Goal: Complete application form

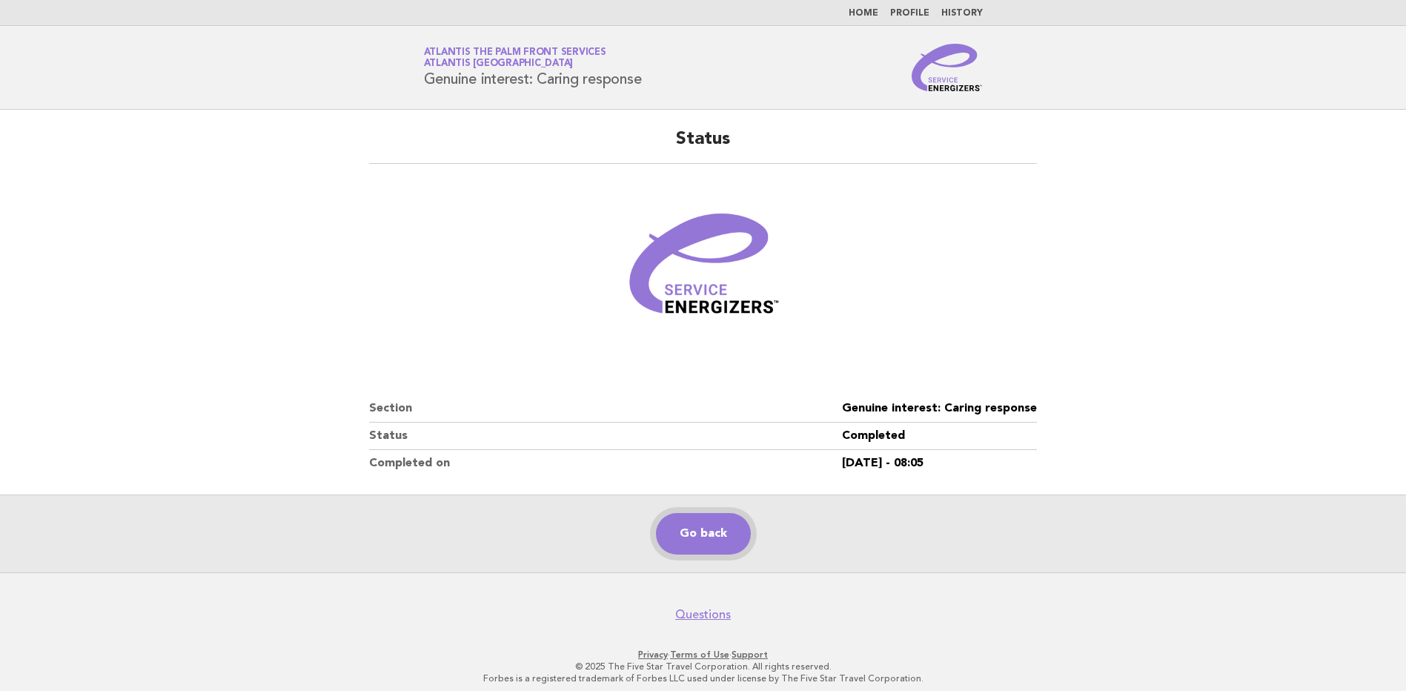
click at [696, 539] on link "Go back" at bounding box center [703, 534] width 95 height 42
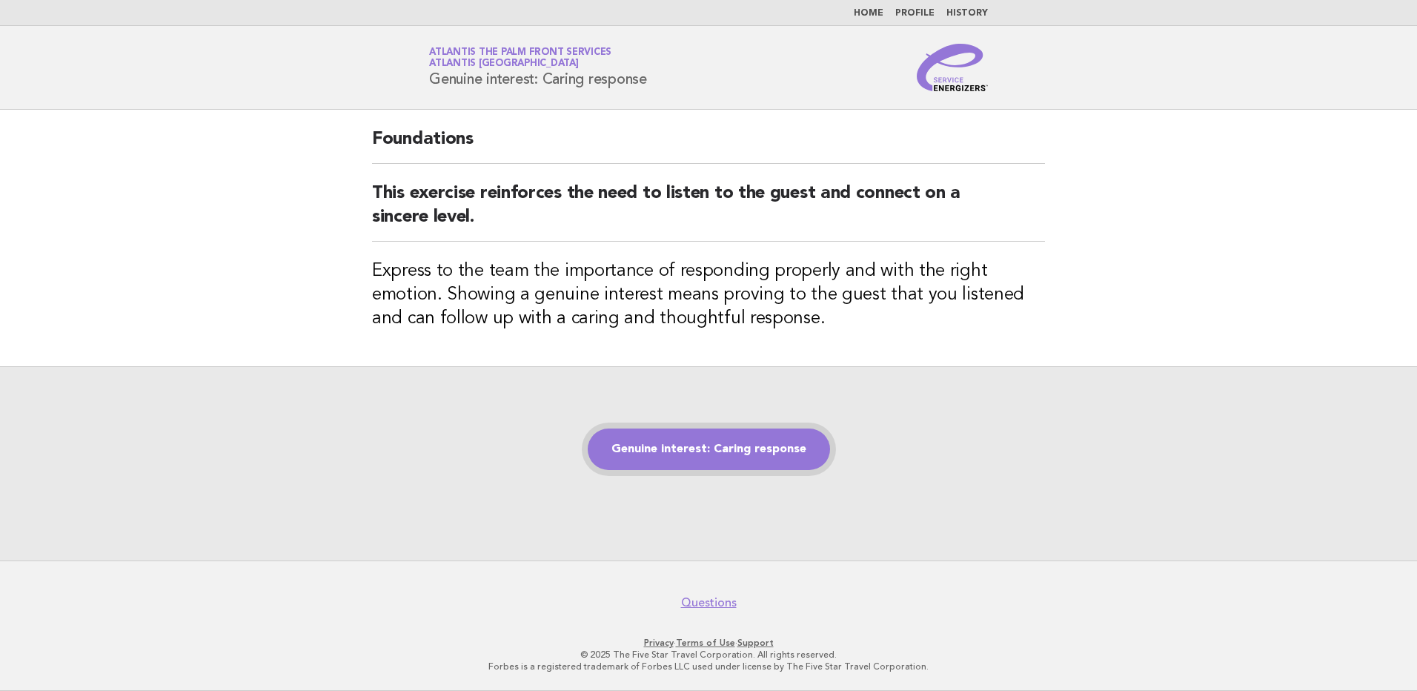
click at [739, 457] on link "Genuine interest: Caring response" at bounding box center [709, 449] width 242 height 42
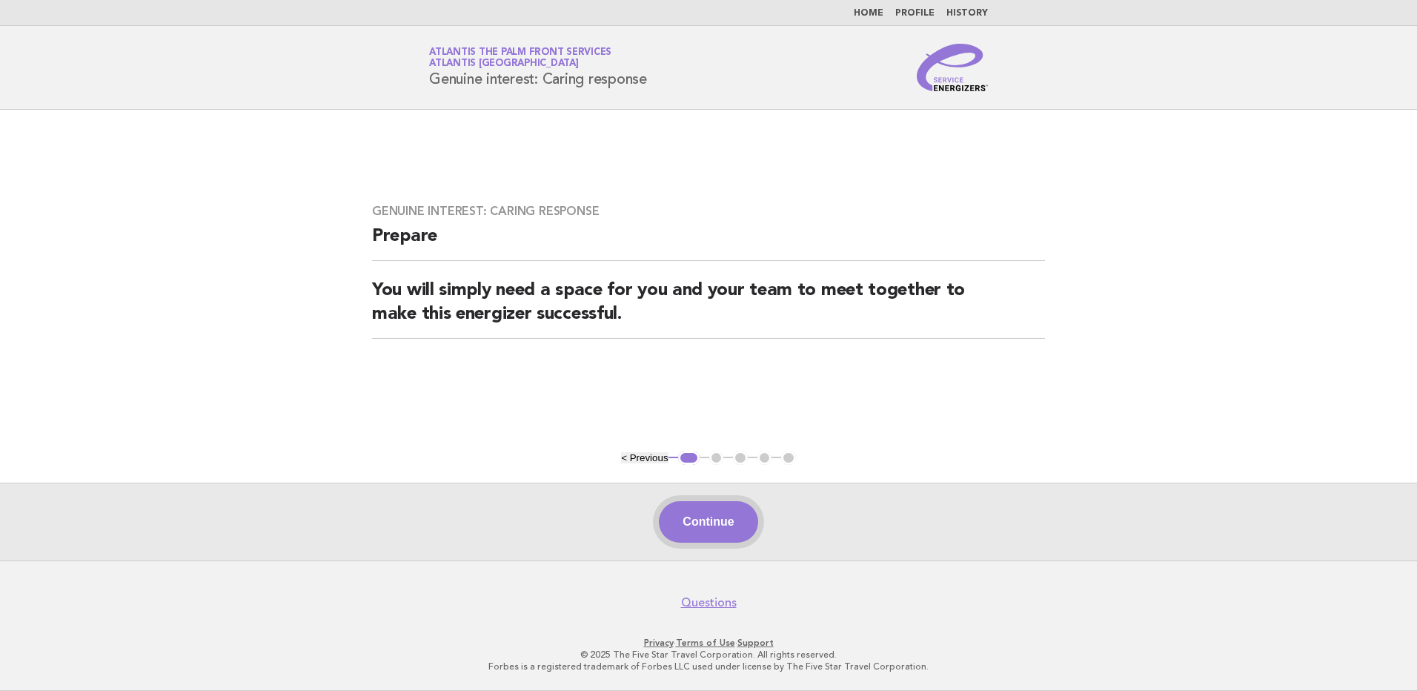
click at [727, 518] on button "Continue" at bounding box center [708, 522] width 99 height 42
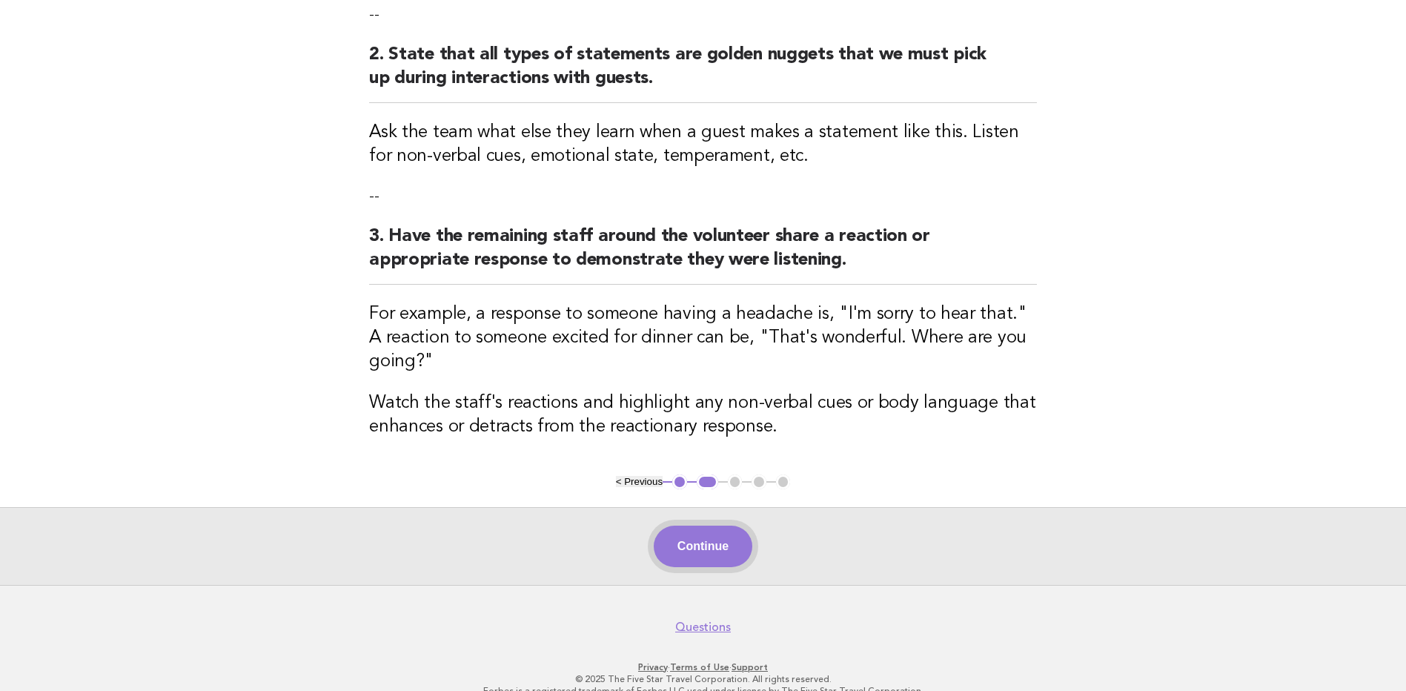
click at [706, 526] on button "Continue" at bounding box center [703, 547] width 99 height 42
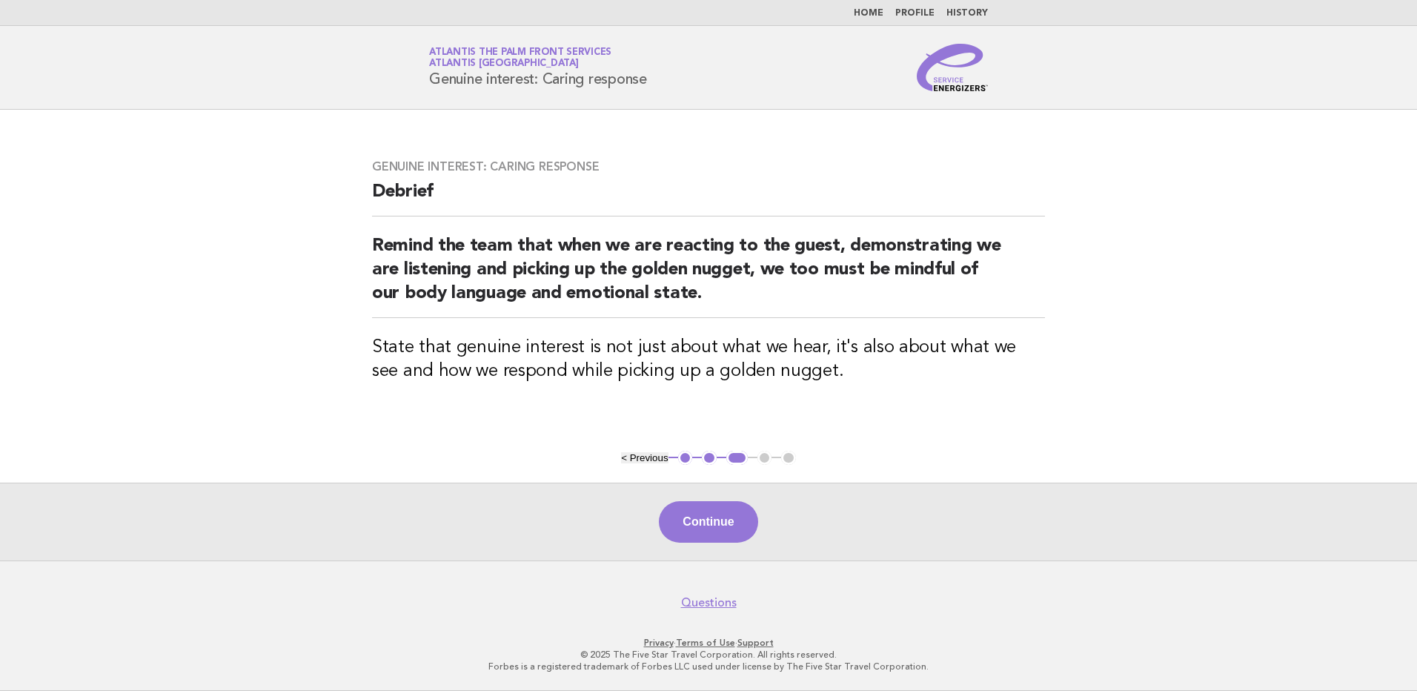
click at [707, 523] on button "Continue" at bounding box center [708, 522] width 99 height 42
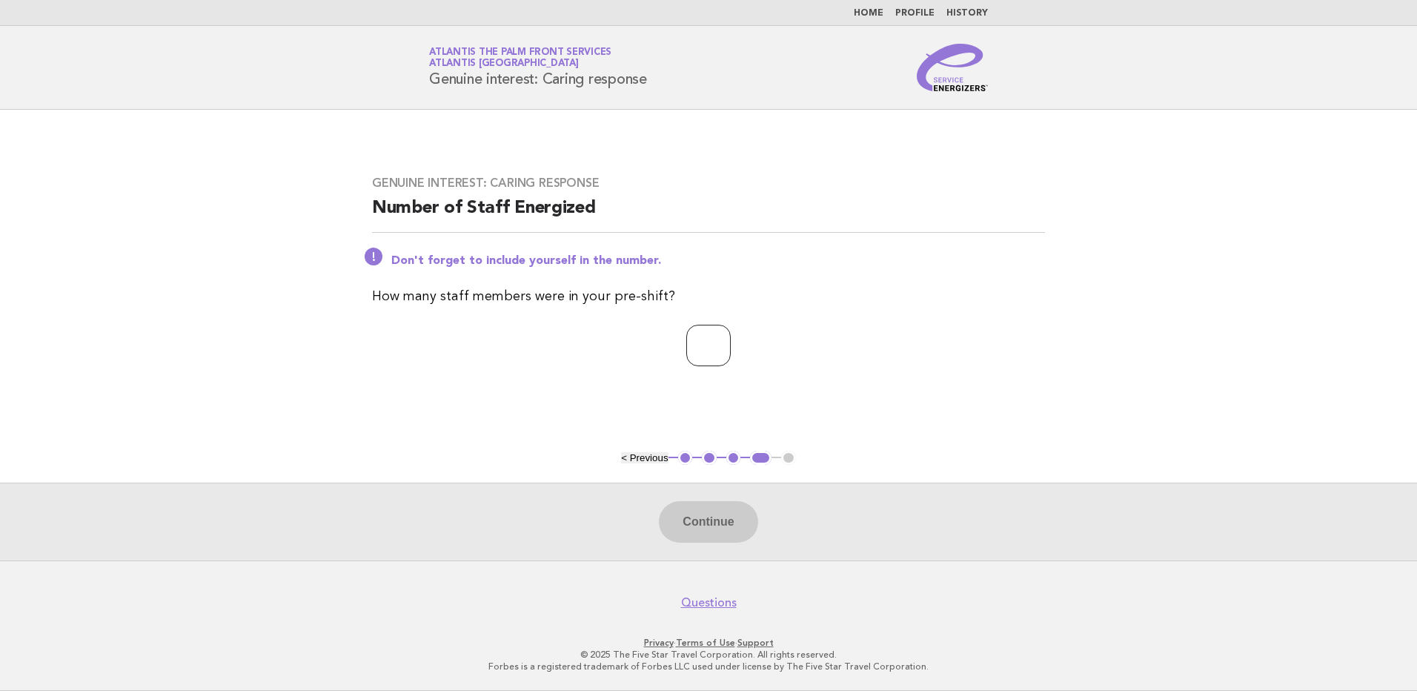
click at [686, 346] on input "number" at bounding box center [708, 346] width 44 height 42
type input "*"
click at [700, 517] on button "Continue" at bounding box center [708, 522] width 99 height 42
